Goal: Task Accomplishment & Management: Manage account settings

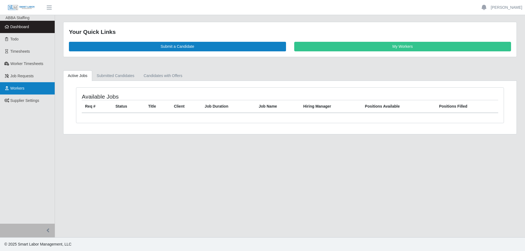
click at [16, 91] on span "Workers" at bounding box center [17, 88] width 14 height 4
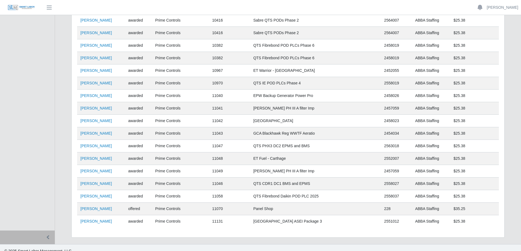
scroll to position [613, 0]
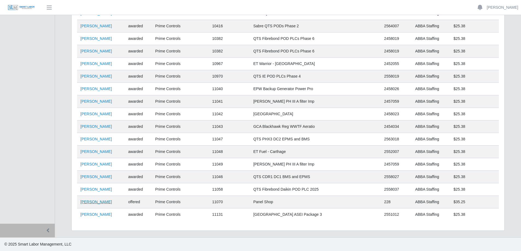
click at [88, 202] on link "[PERSON_NAME]" at bounding box center [95, 202] width 31 height 4
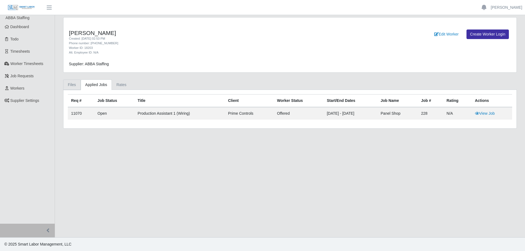
click at [72, 86] on link "Files" at bounding box center [72, 85] width 18 height 11
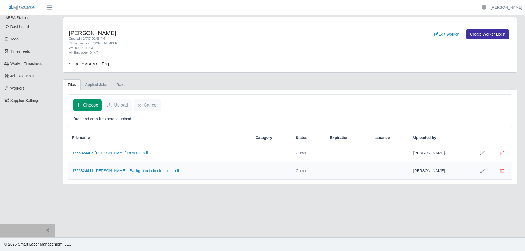
click at [91, 106] on span "Choose" at bounding box center [90, 105] width 15 height 7
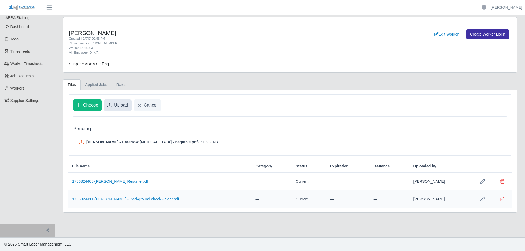
click at [110, 105] on icon "Upload" at bounding box center [110, 105] width 4 height 4
